Goal: Find specific page/section: Find specific page/section

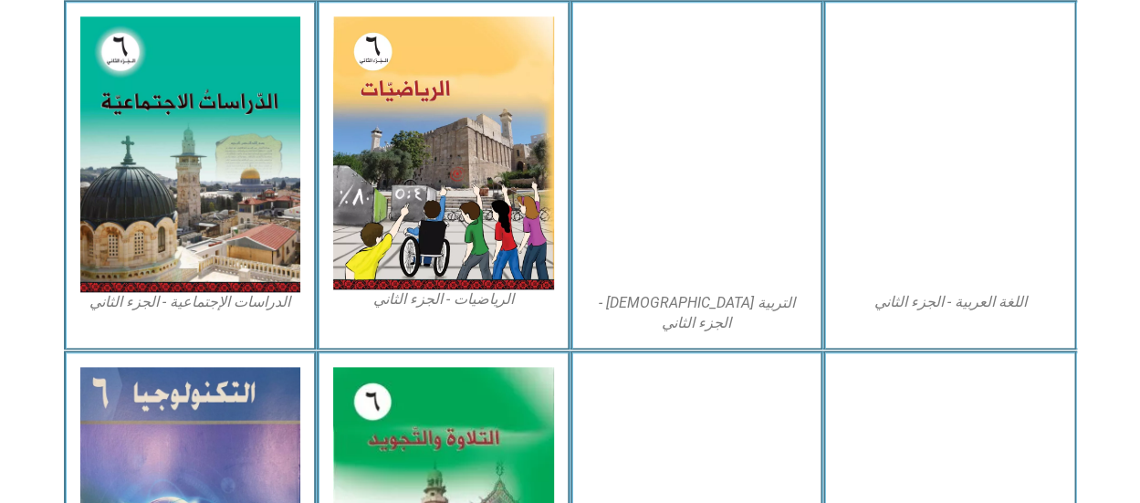
scroll to position [915, 0]
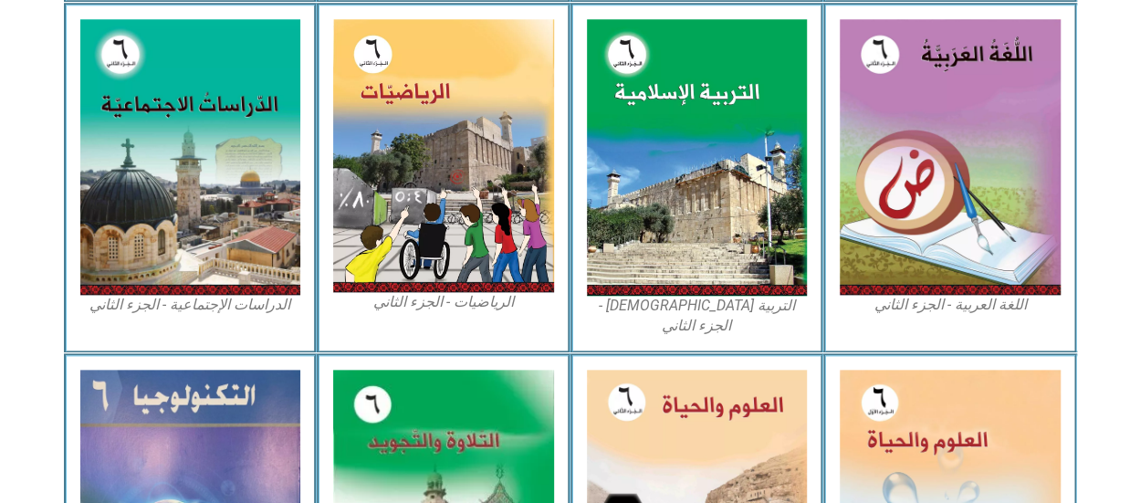
click at [681, 133] on img at bounding box center [697, 157] width 221 height 277
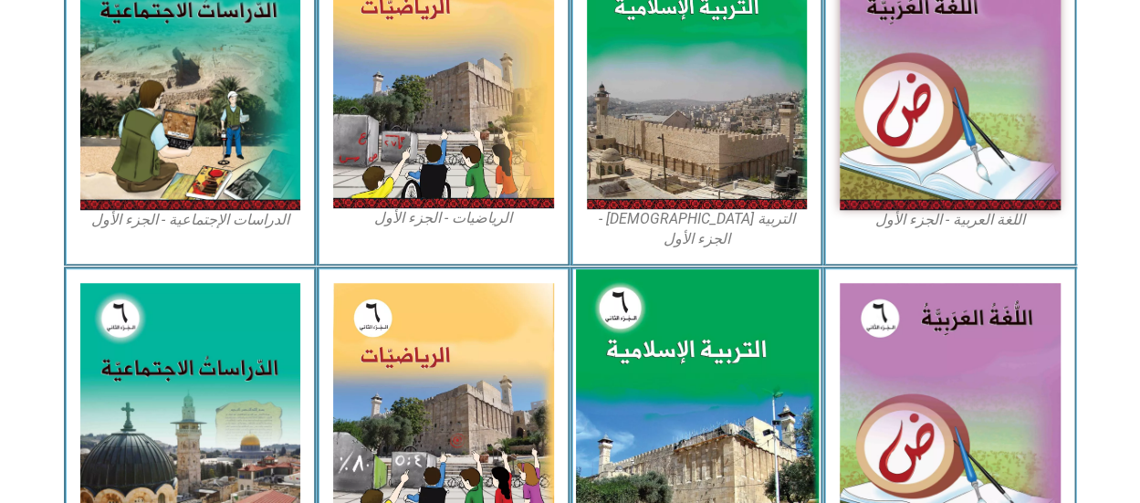
scroll to position [643, 0]
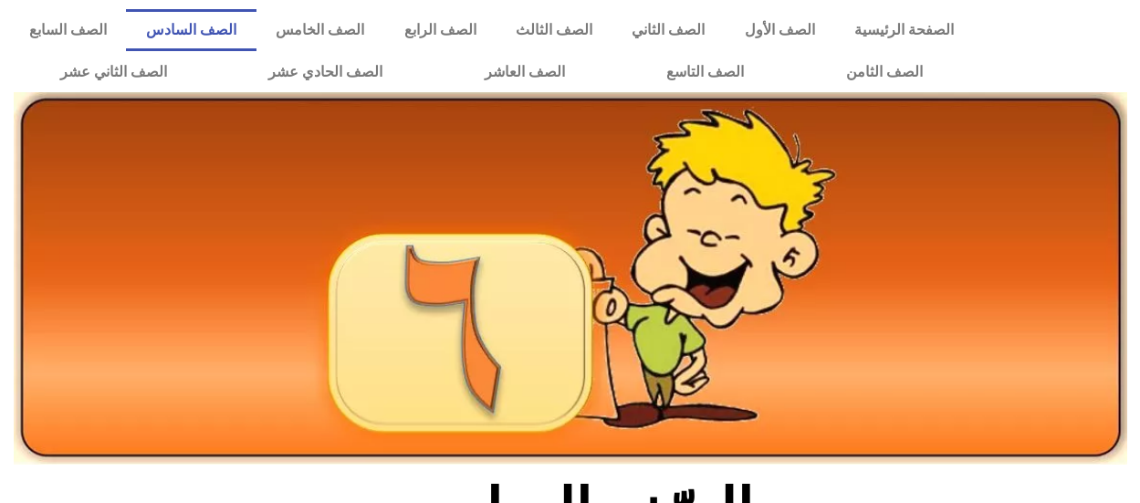
scroll to position [295, 0]
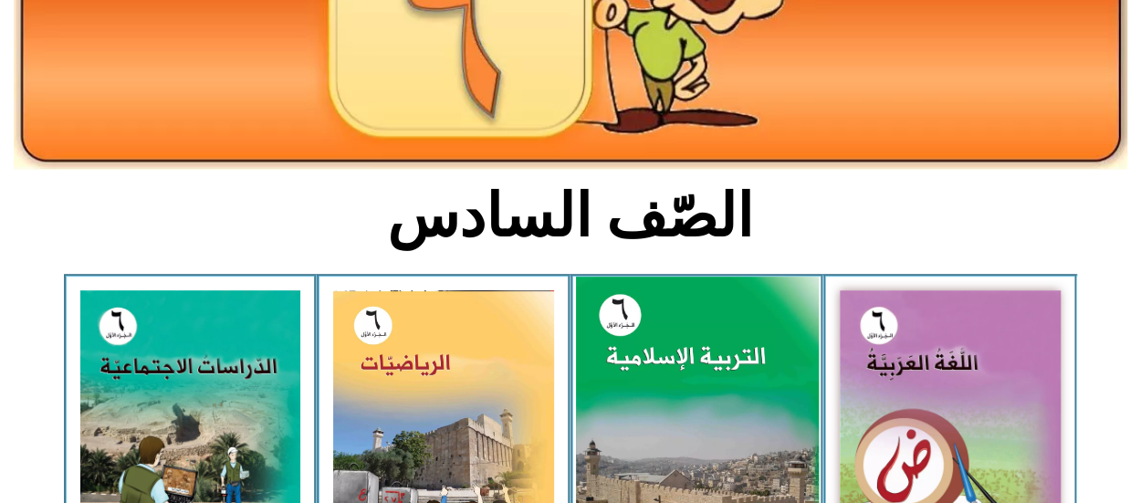
click at [723, 372] on img at bounding box center [696, 428] width 243 height 302
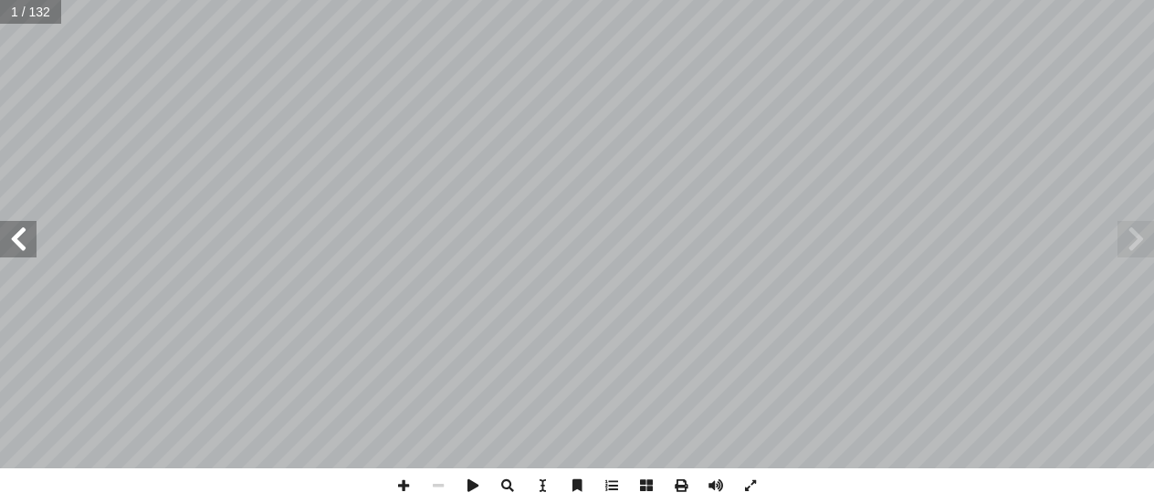
click at [22, 233] on span at bounding box center [18, 239] width 37 height 37
click at [25, 235] on span at bounding box center [18, 239] width 37 height 37
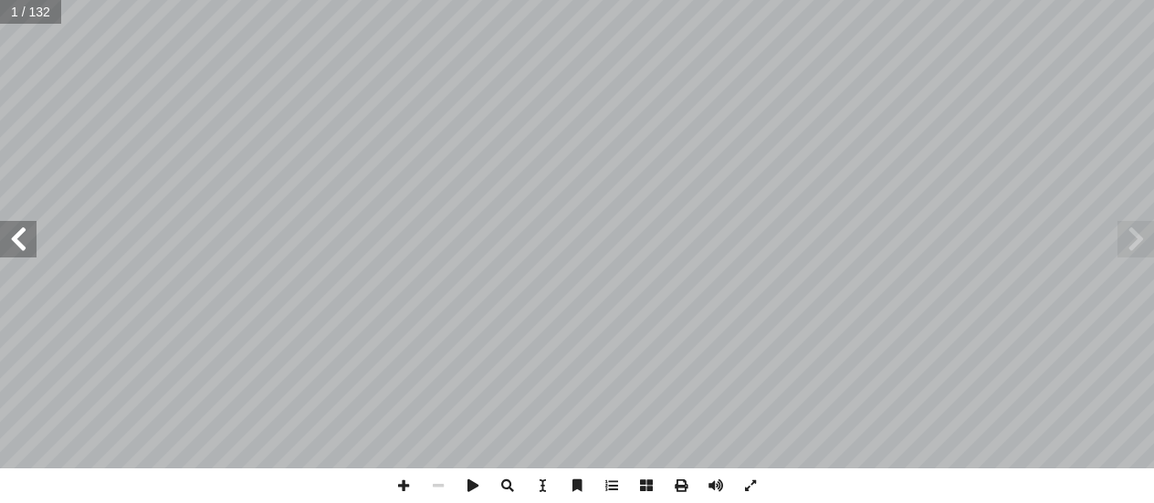
click at [25, 235] on span at bounding box center [18, 239] width 37 height 37
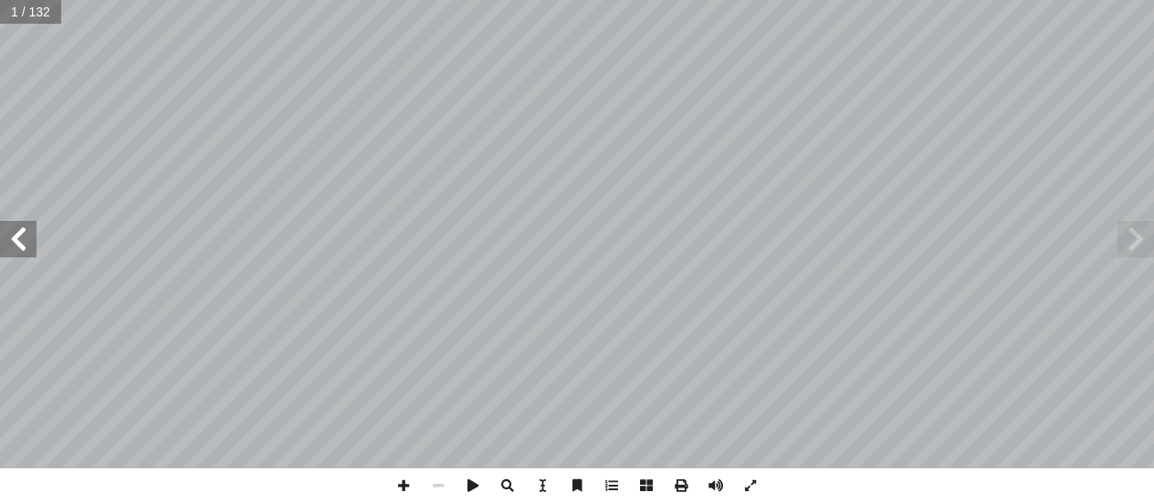
click at [25, 235] on span at bounding box center [18, 239] width 37 height 37
click at [402, 488] on span at bounding box center [403, 485] width 35 height 35
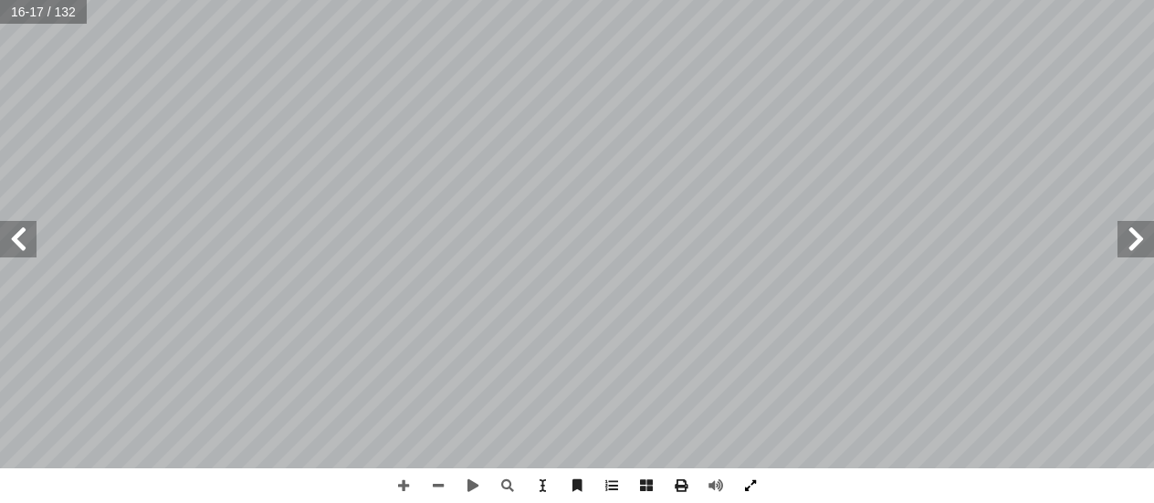
click at [750, 490] on span at bounding box center [750, 485] width 35 height 35
